Goal: Navigation & Orientation: Find specific page/section

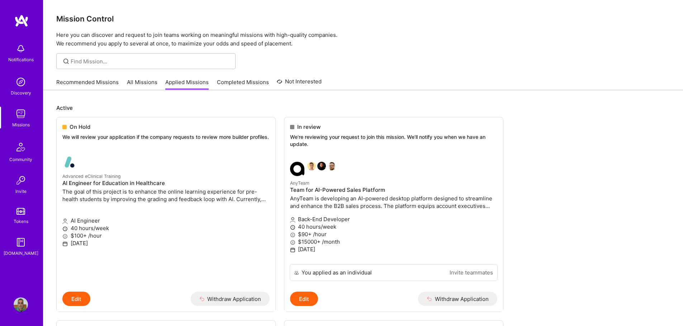
click at [241, 86] on link "Completed Missions" at bounding box center [243, 84] width 52 height 12
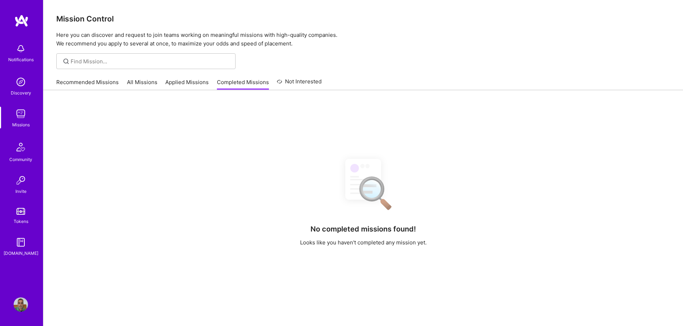
click at [174, 83] on link "Applied Missions" at bounding box center [186, 84] width 43 height 12
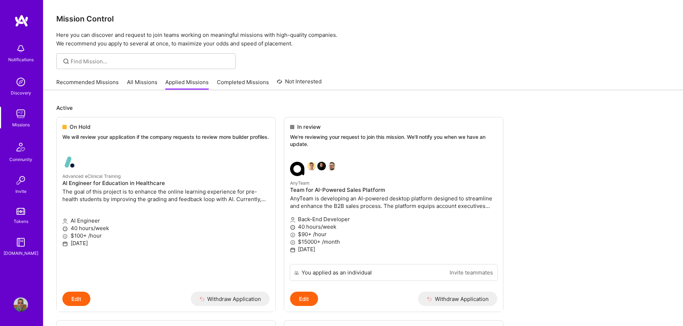
click at [127, 84] on link "All Missions" at bounding box center [142, 84] width 30 height 12
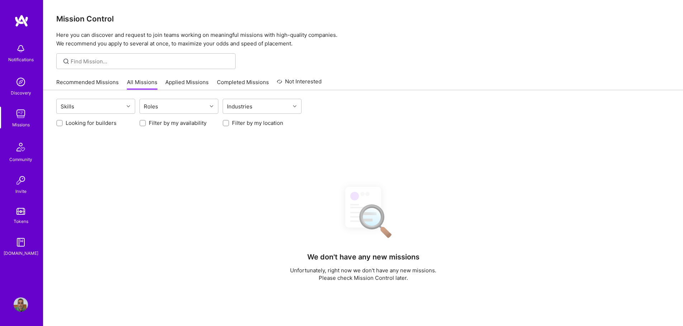
click at [86, 83] on link "Recommended Missions" at bounding box center [87, 84] width 62 height 12
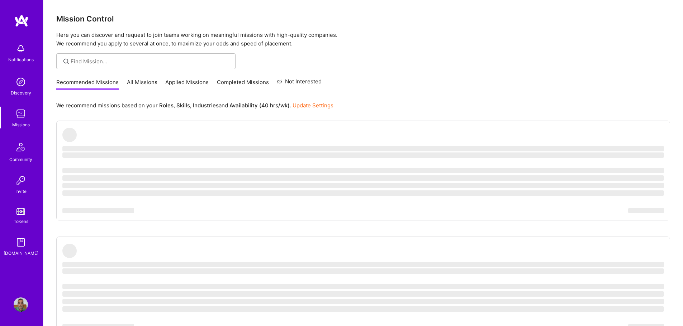
click at [135, 82] on link "All Missions" at bounding box center [142, 84] width 30 height 12
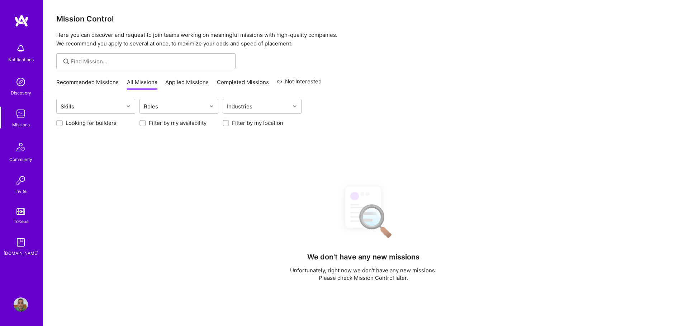
click at [244, 81] on link "Completed Missions" at bounding box center [243, 84] width 52 height 12
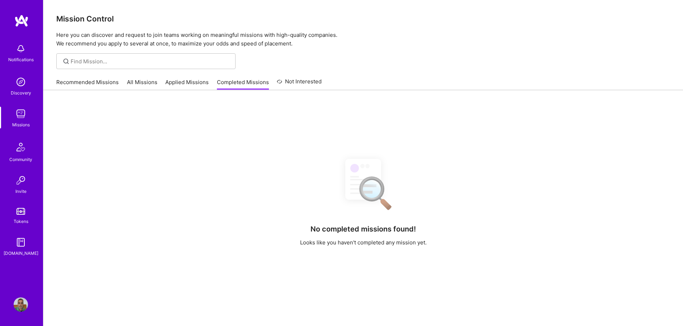
click at [185, 83] on link "Applied Missions" at bounding box center [186, 84] width 43 height 12
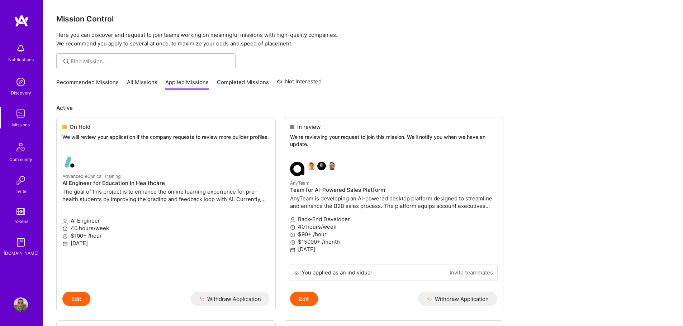
click at [118, 85] on link "Recommended Missions" at bounding box center [87, 84] width 62 height 12
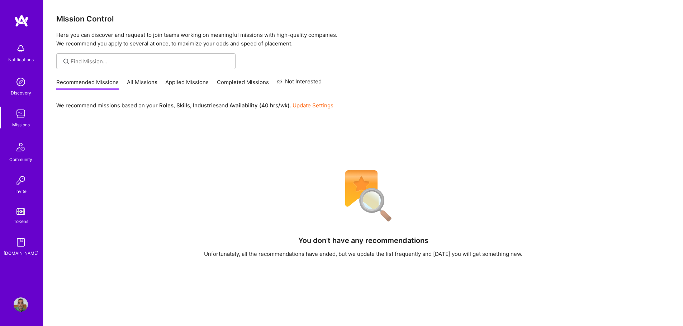
click at [138, 81] on link "All Missions" at bounding box center [142, 84] width 30 height 12
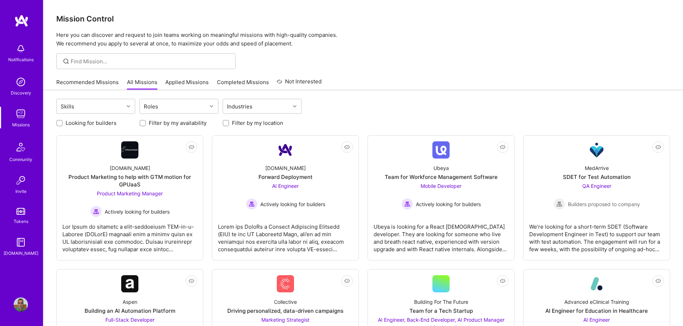
click at [239, 83] on link "Completed Missions" at bounding box center [243, 84] width 52 height 12
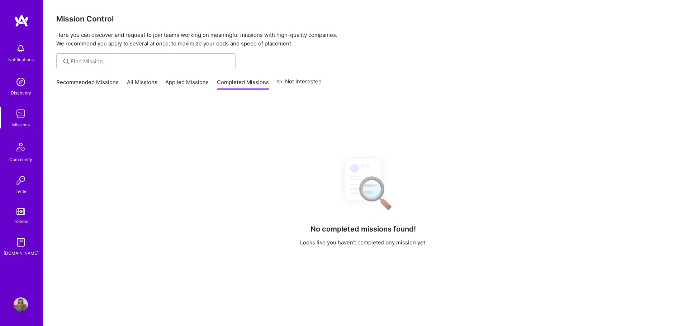
click at [179, 87] on link "Applied Missions" at bounding box center [186, 84] width 43 height 12
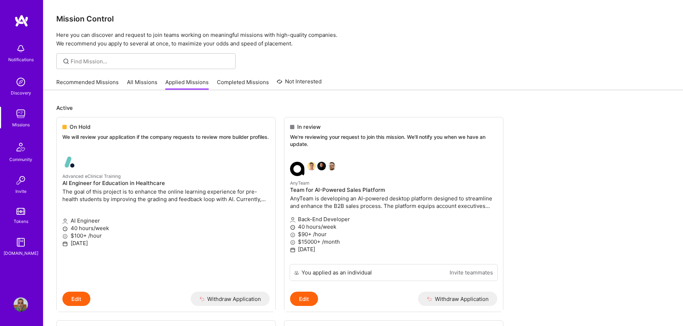
click at [123, 86] on div "Recommended Missions All Missions Applied Missions Completed Missions Not Inter…" at bounding box center [188, 82] width 265 height 15
click at [154, 79] on link "All Missions" at bounding box center [142, 84] width 30 height 12
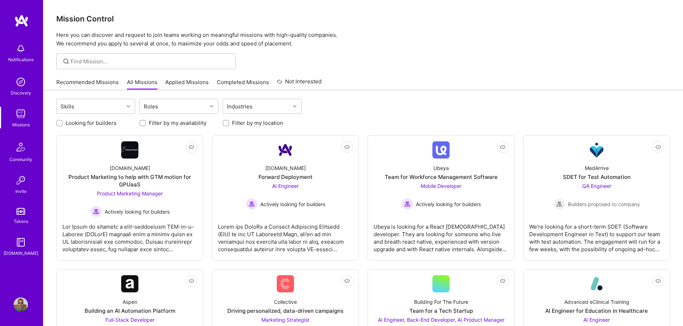
click at [180, 83] on link "Applied Missions" at bounding box center [186, 84] width 43 height 12
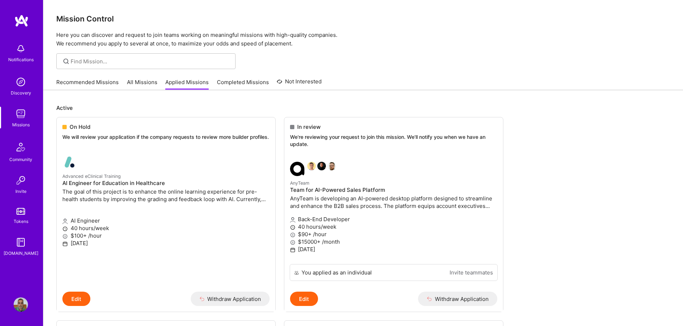
click at [233, 81] on link "Completed Missions" at bounding box center [243, 84] width 52 height 12
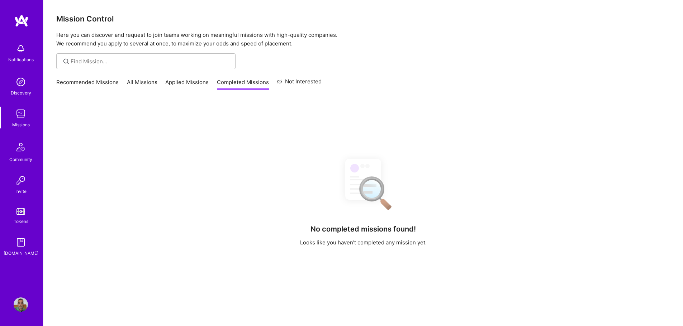
click at [179, 83] on link "Applied Missions" at bounding box center [186, 84] width 43 height 12
